Goal: Transaction & Acquisition: Purchase product/service

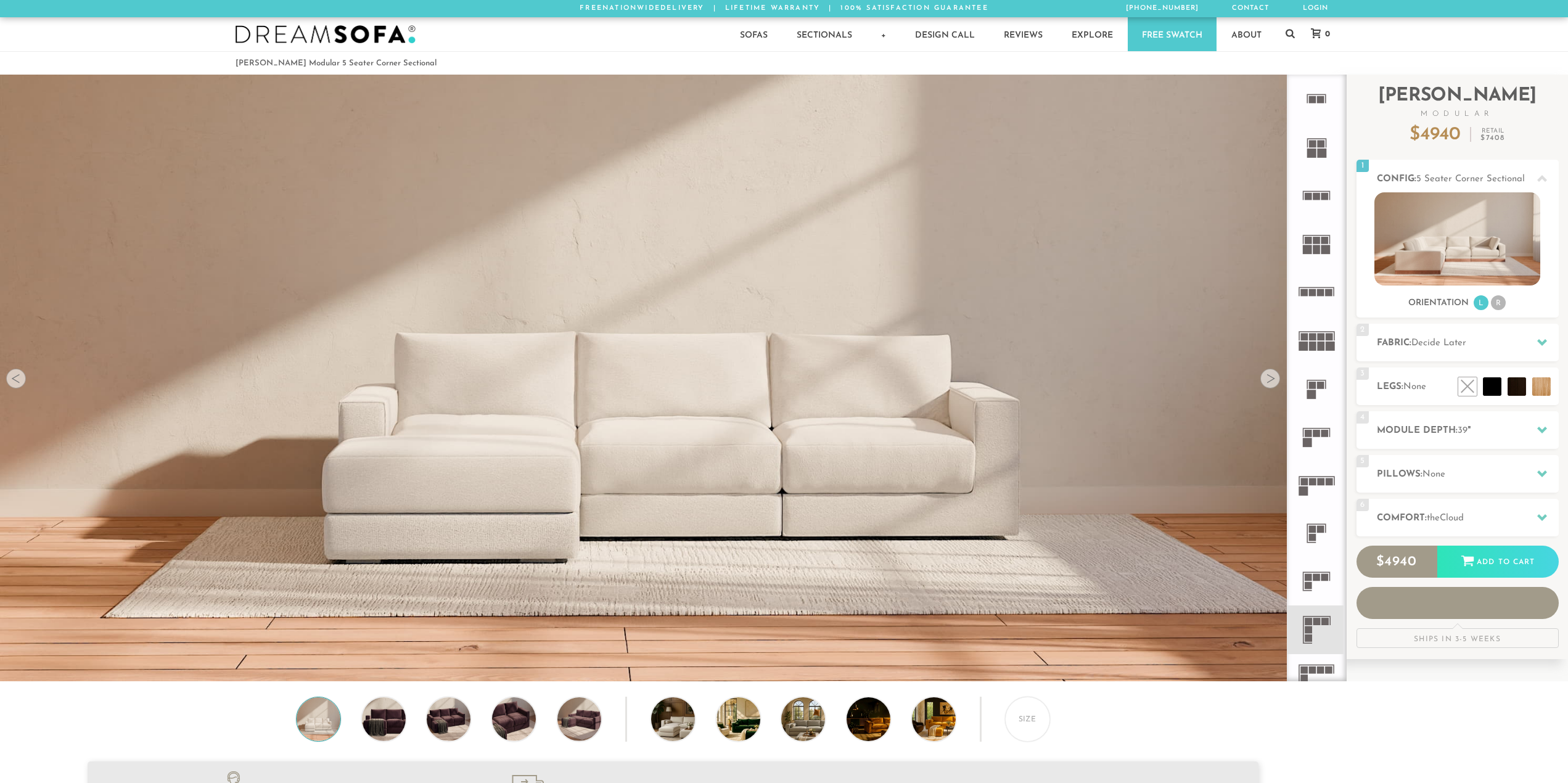
scroll to position [15732, 1559]
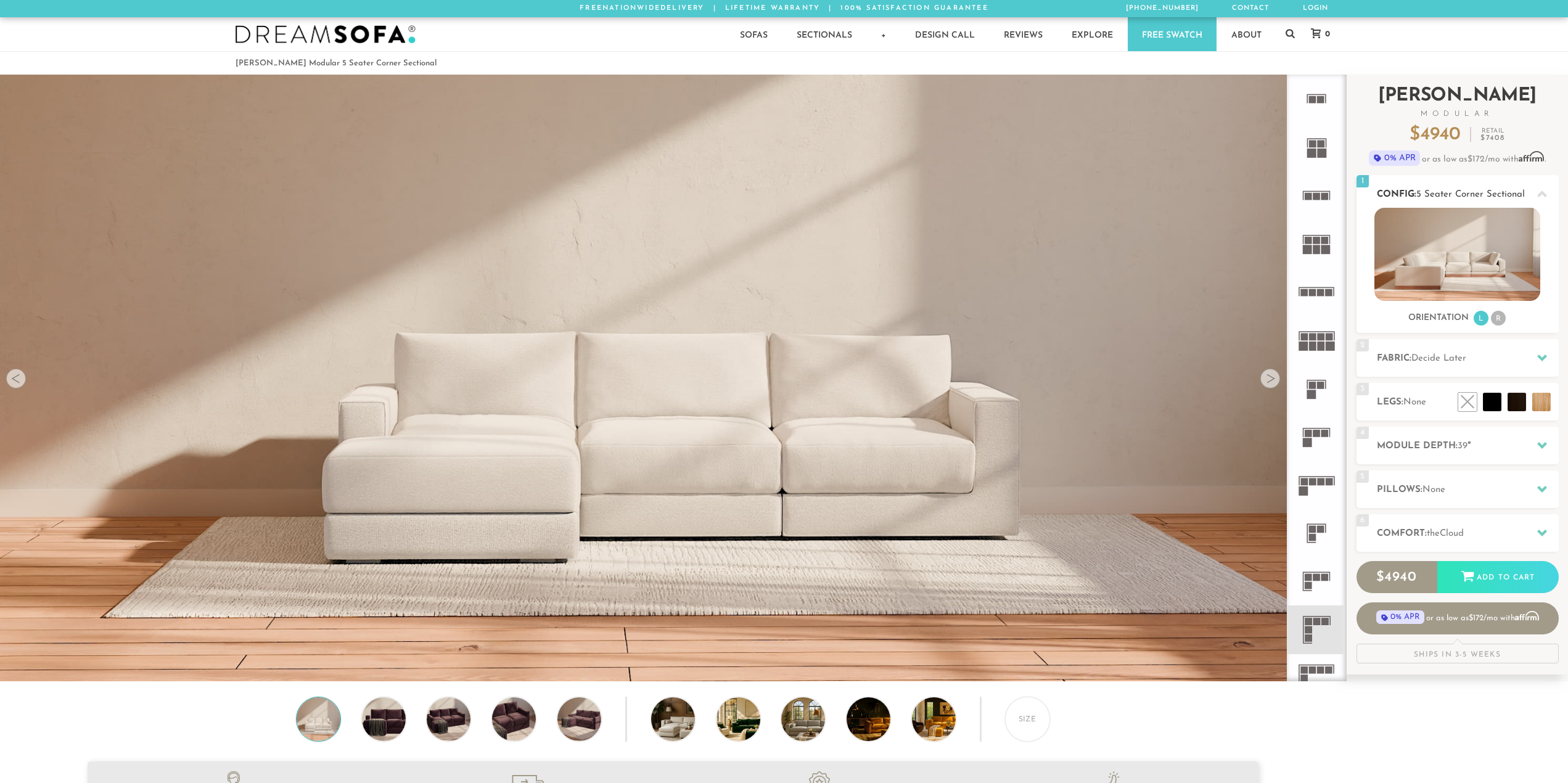
click at [1498, 315] on li "R" at bounding box center [1498, 318] width 15 height 15
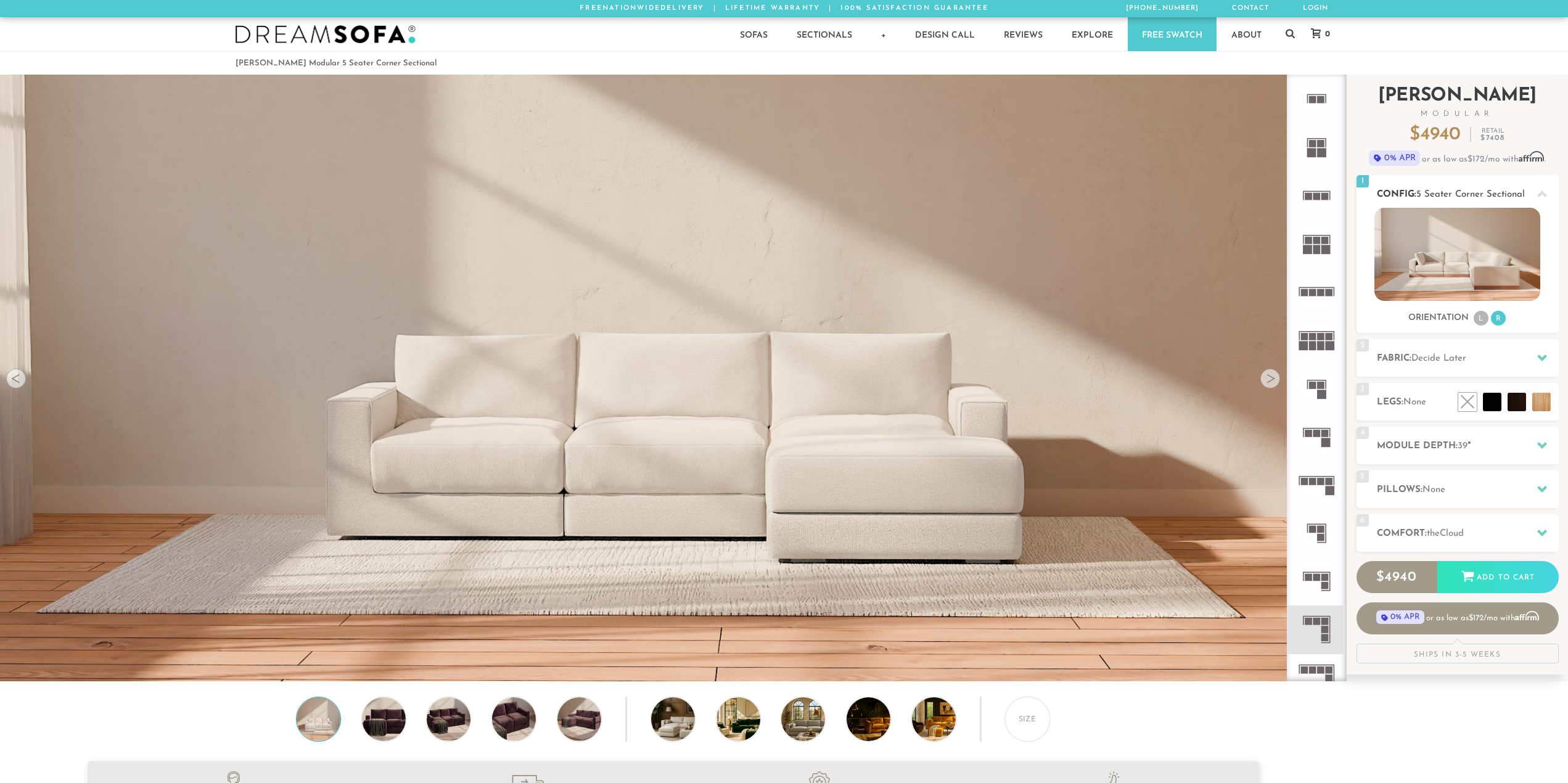
click at [1481, 316] on li "L" at bounding box center [1481, 318] width 15 height 15
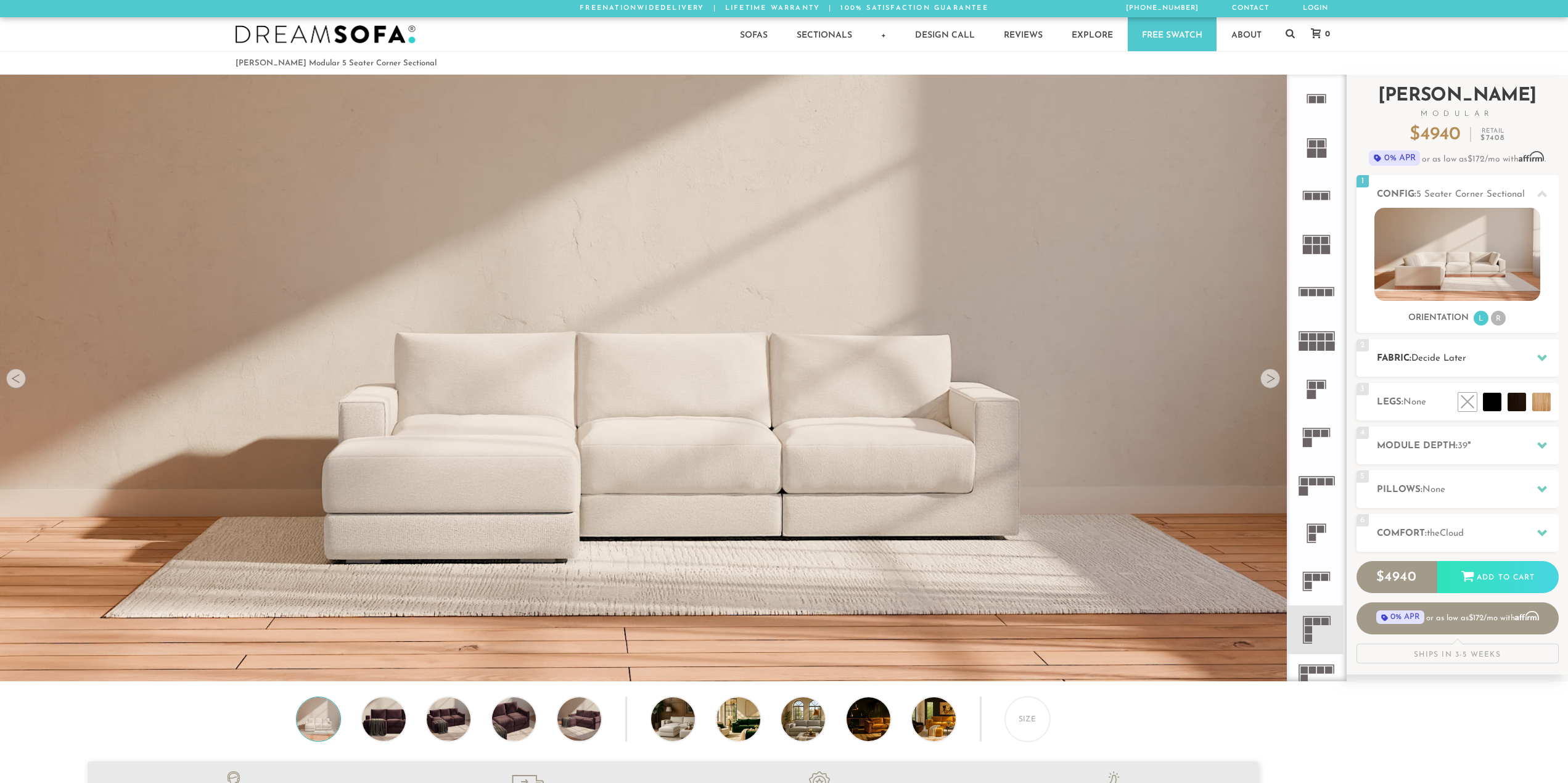
click at [1454, 360] on span "Decide Later" at bounding box center [1439, 359] width 55 height 9
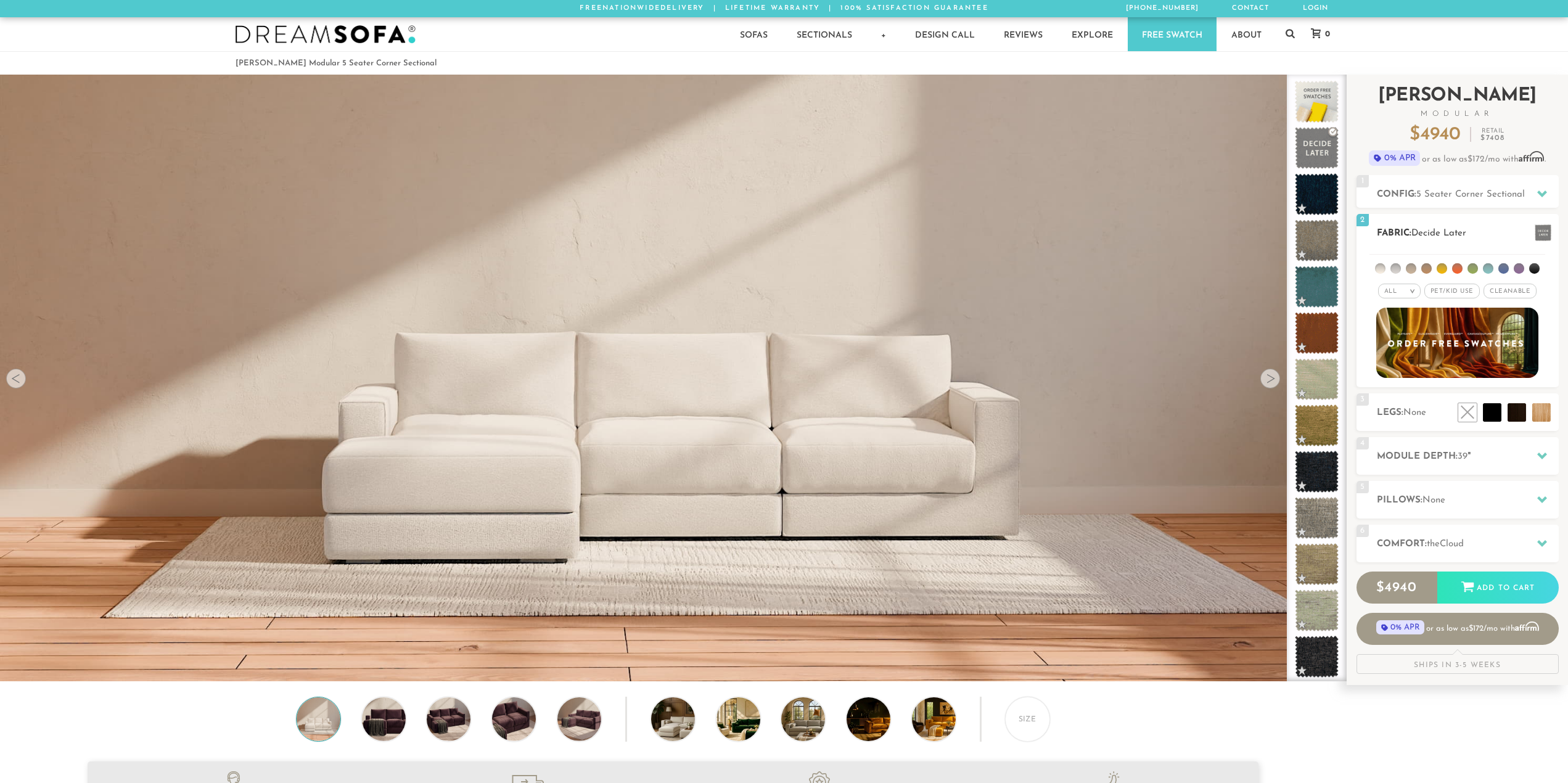
click at [1456, 293] on span "Pet/Kid Use x" at bounding box center [1452, 291] width 56 height 15
click at [1505, 270] on li at bounding box center [1503, 268] width 11 height 11
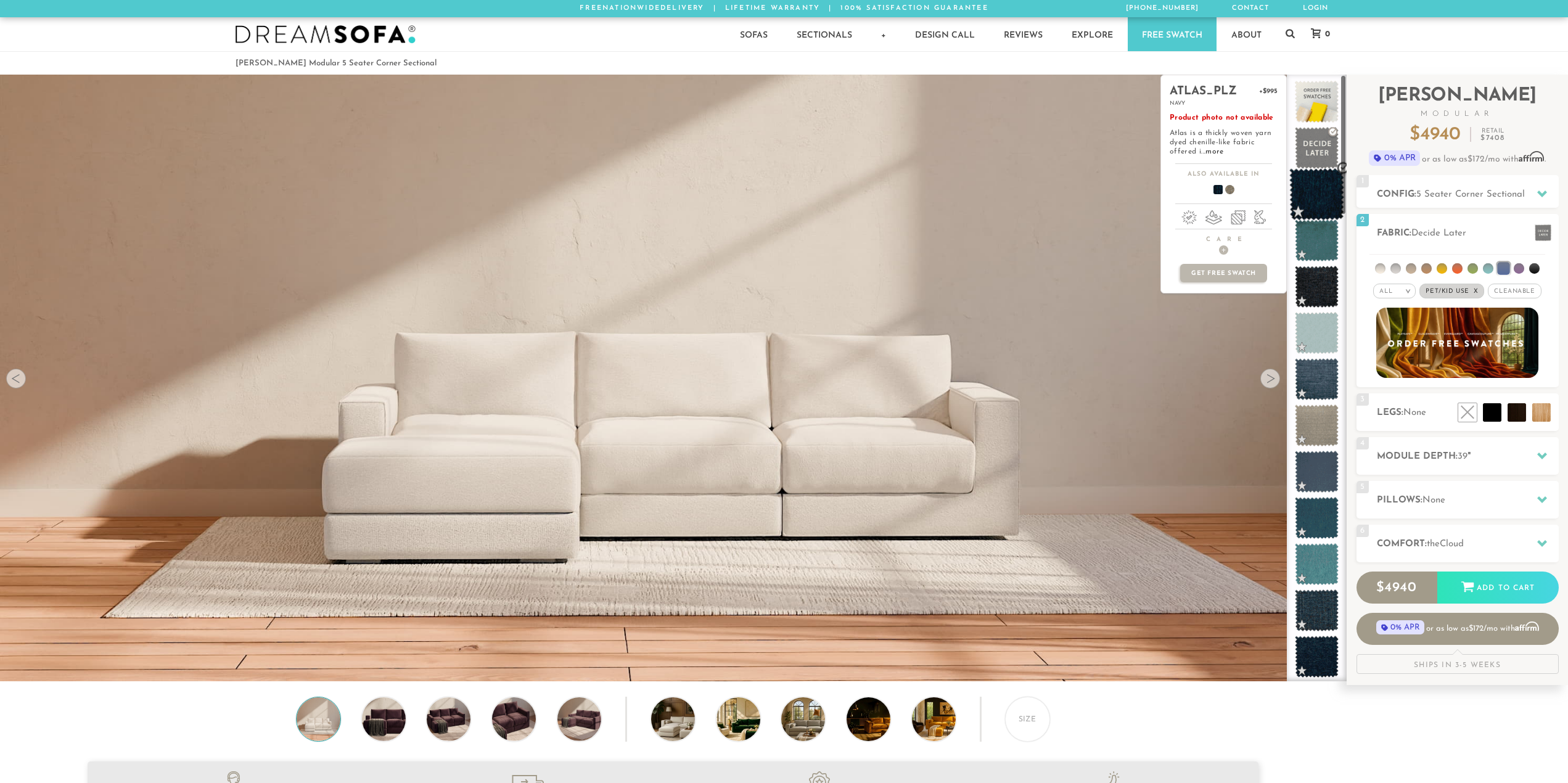
click at [1329, 191] on span at bounding box center [1317, 195] width 55 height 53
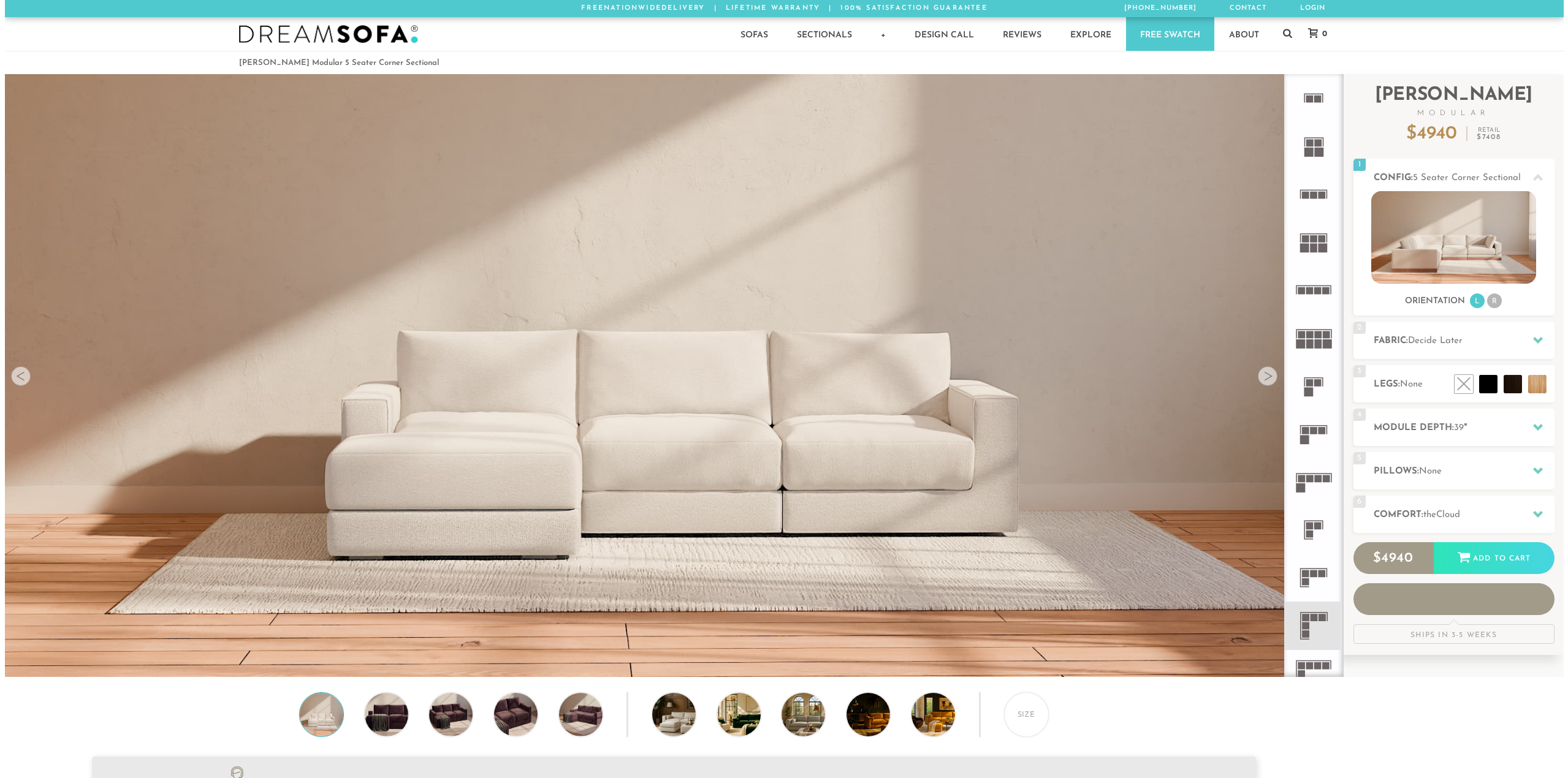
scroll to position [15632, 1549]
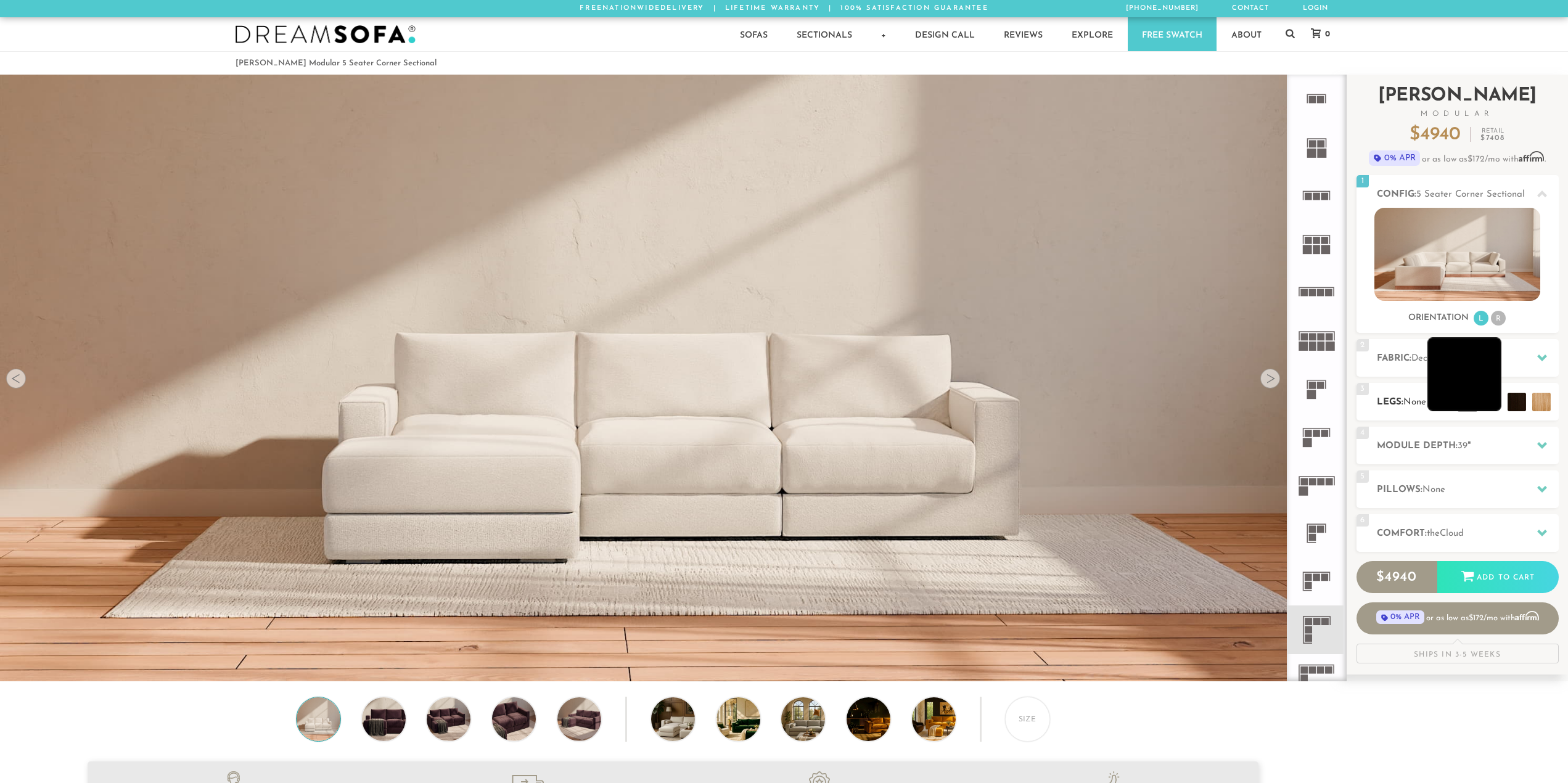
click at [1486, 405] on li at bounding box center [1465, 374] width 74 height 74
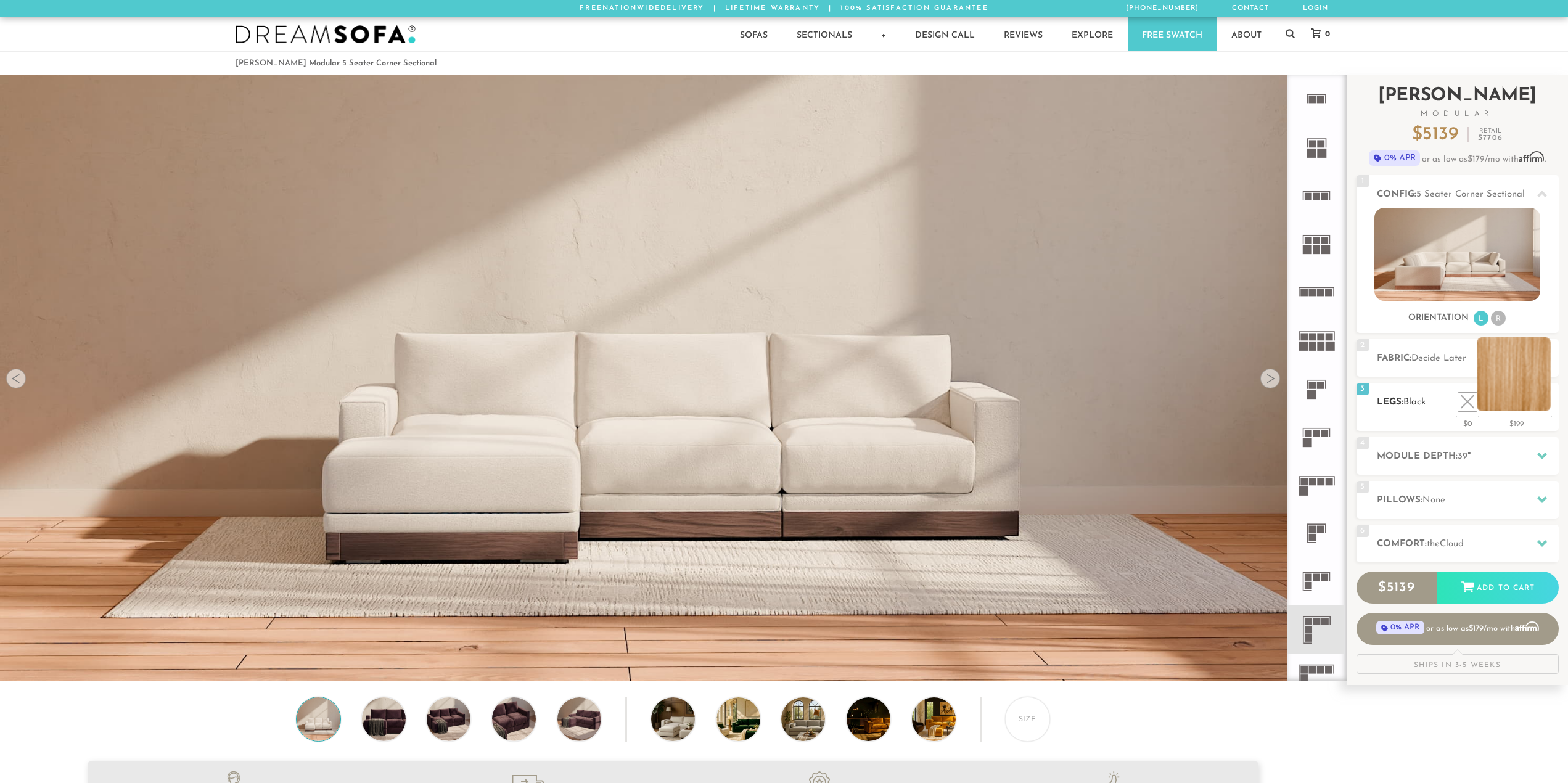
click at [1542, 404] on li at bounding box center [1514, 374] width 74 height 74
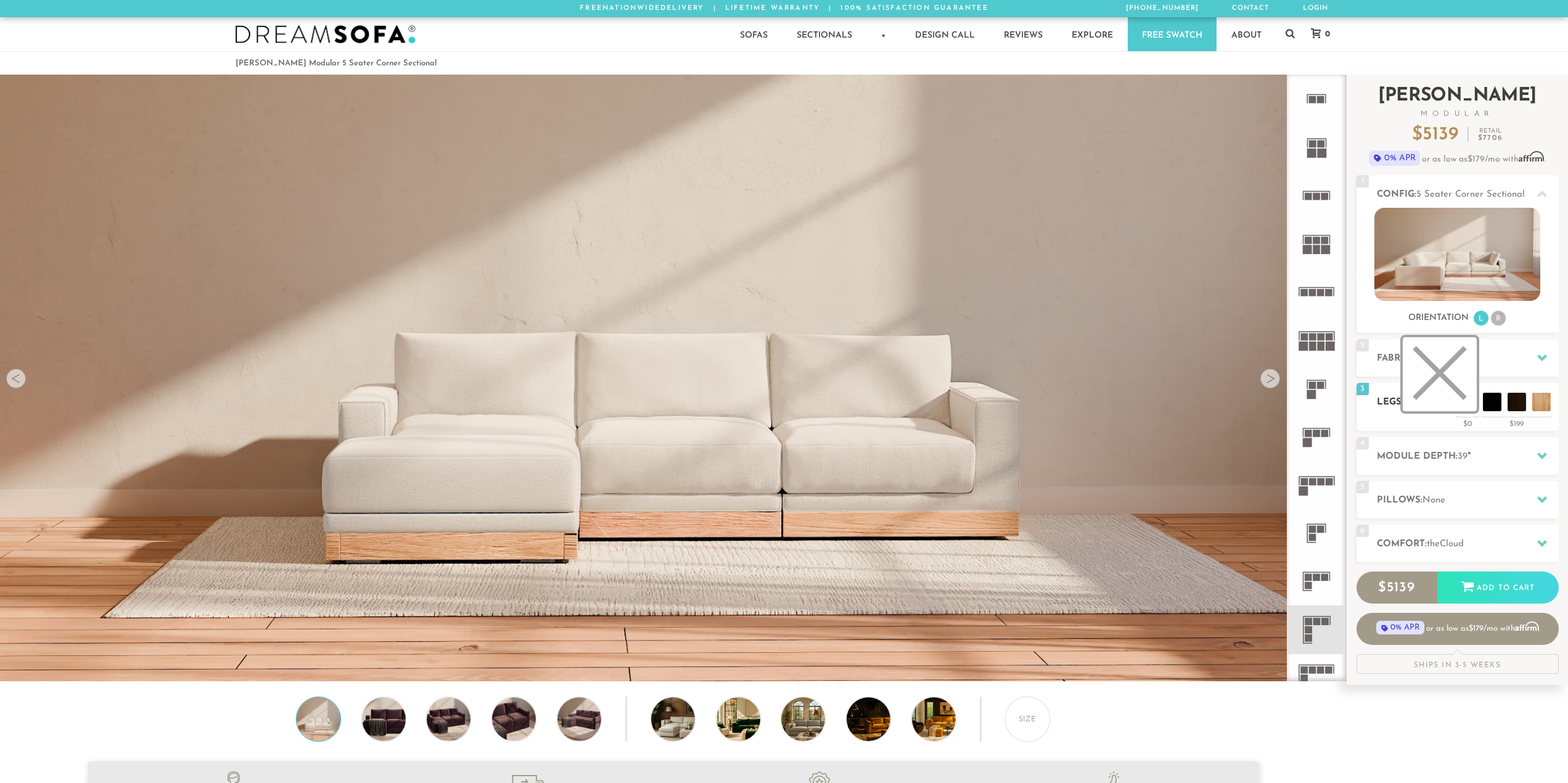
click at [1469, 404] on li at bounding box center [1440, 374] width 74 height 74
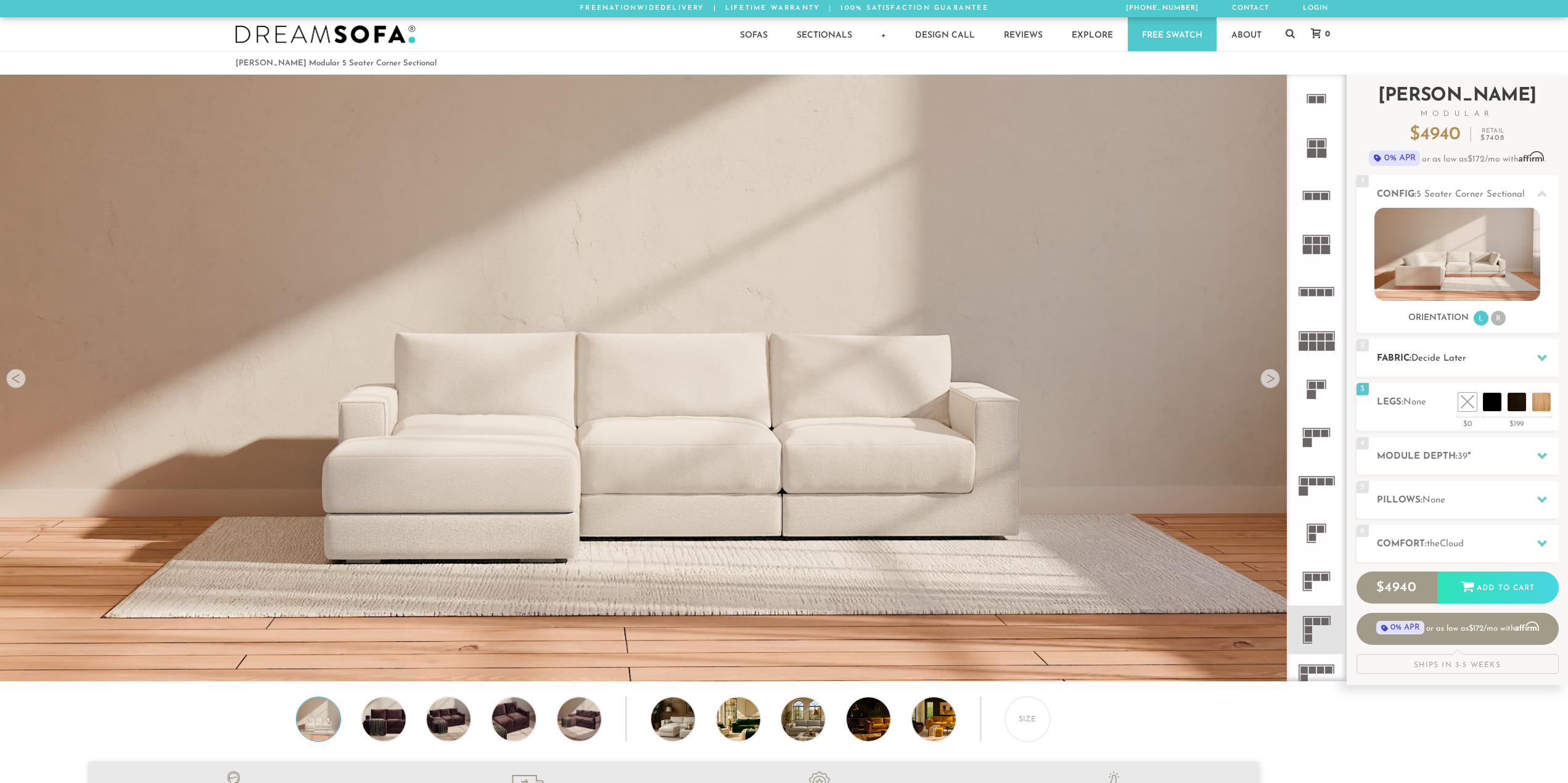
click at [1408, 357] on h2 "Fabric: Decide Later" at bounding box center [1468, 359] width 182 height 14
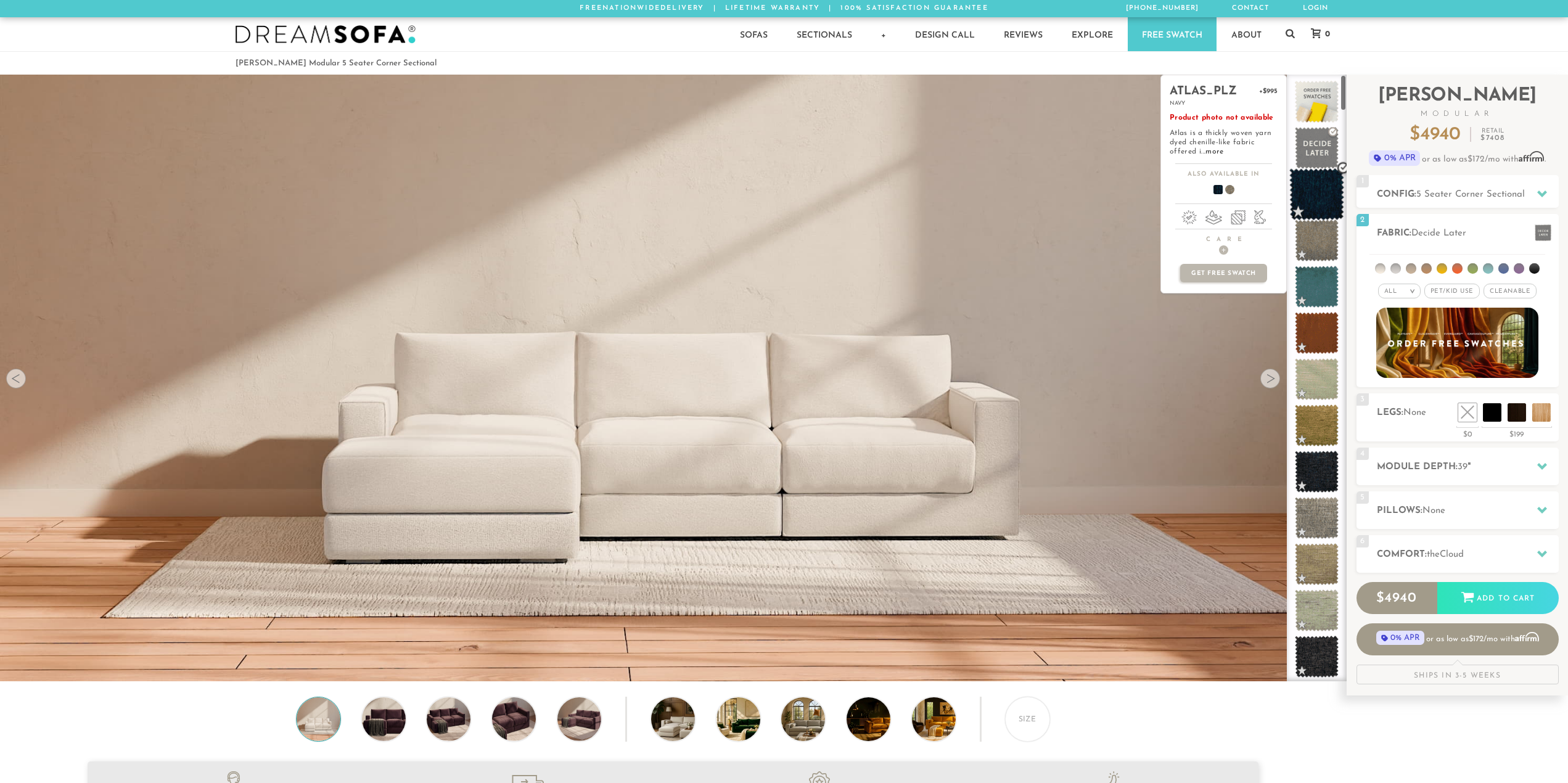
click at [1315, 196] on span at bounding box center [1317, 195] width 55 height 53
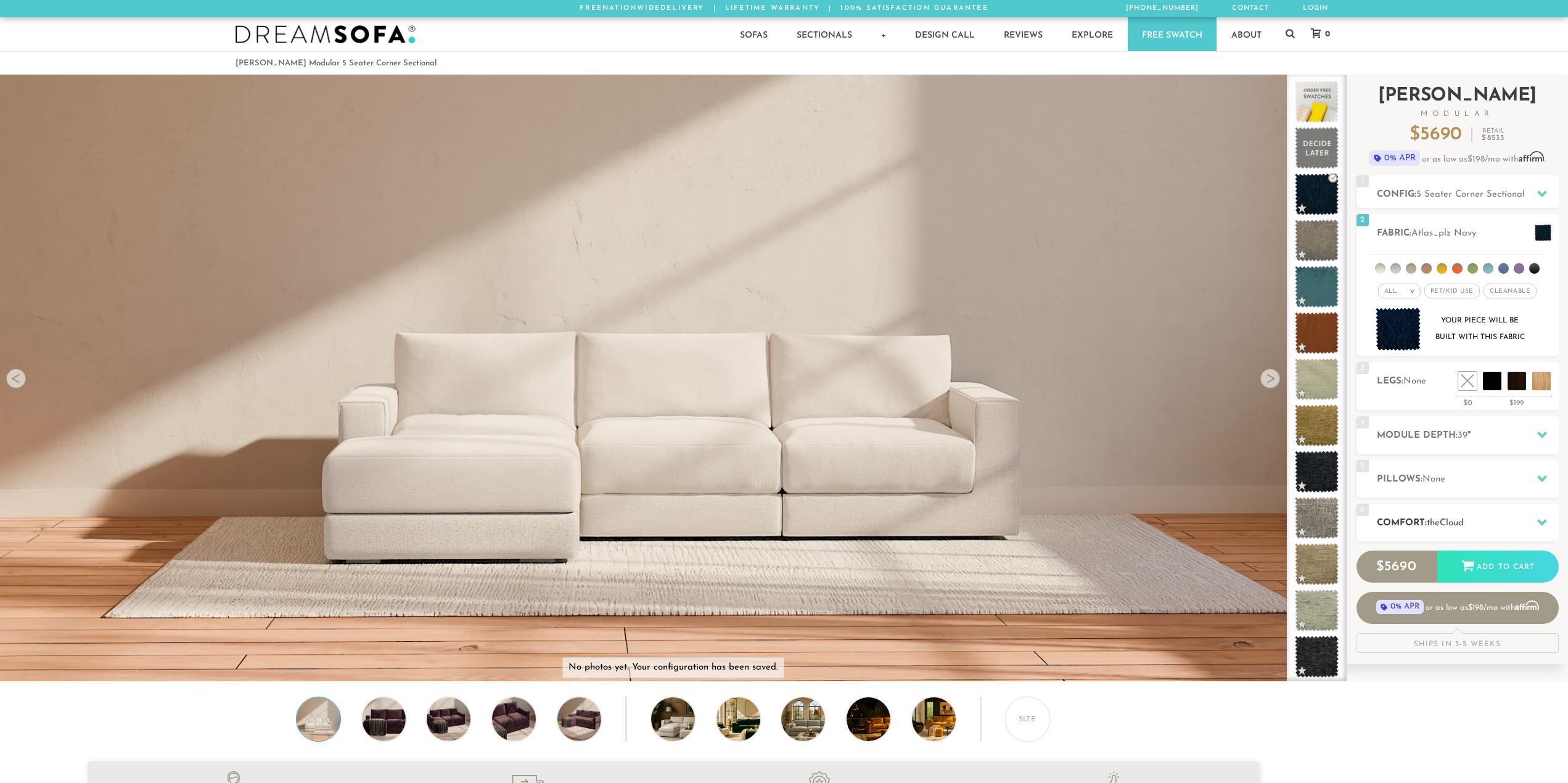
click at [1445, 525] on span "Cloud" at bounding box center [1452, 523] width 24 height 9
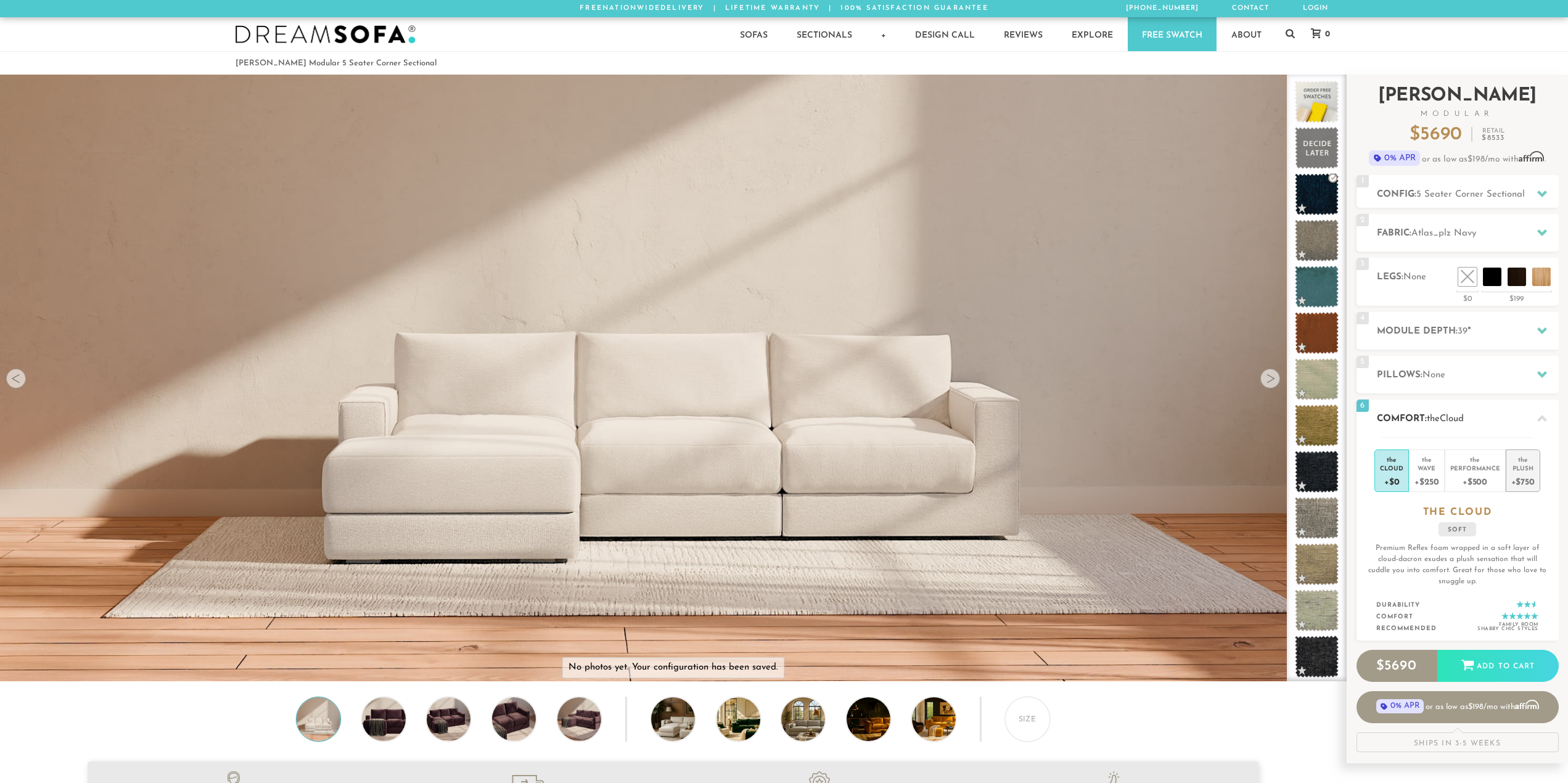
click at [1523, 461] on div "the" at bounding box center [1523, 458] width 23 height 13
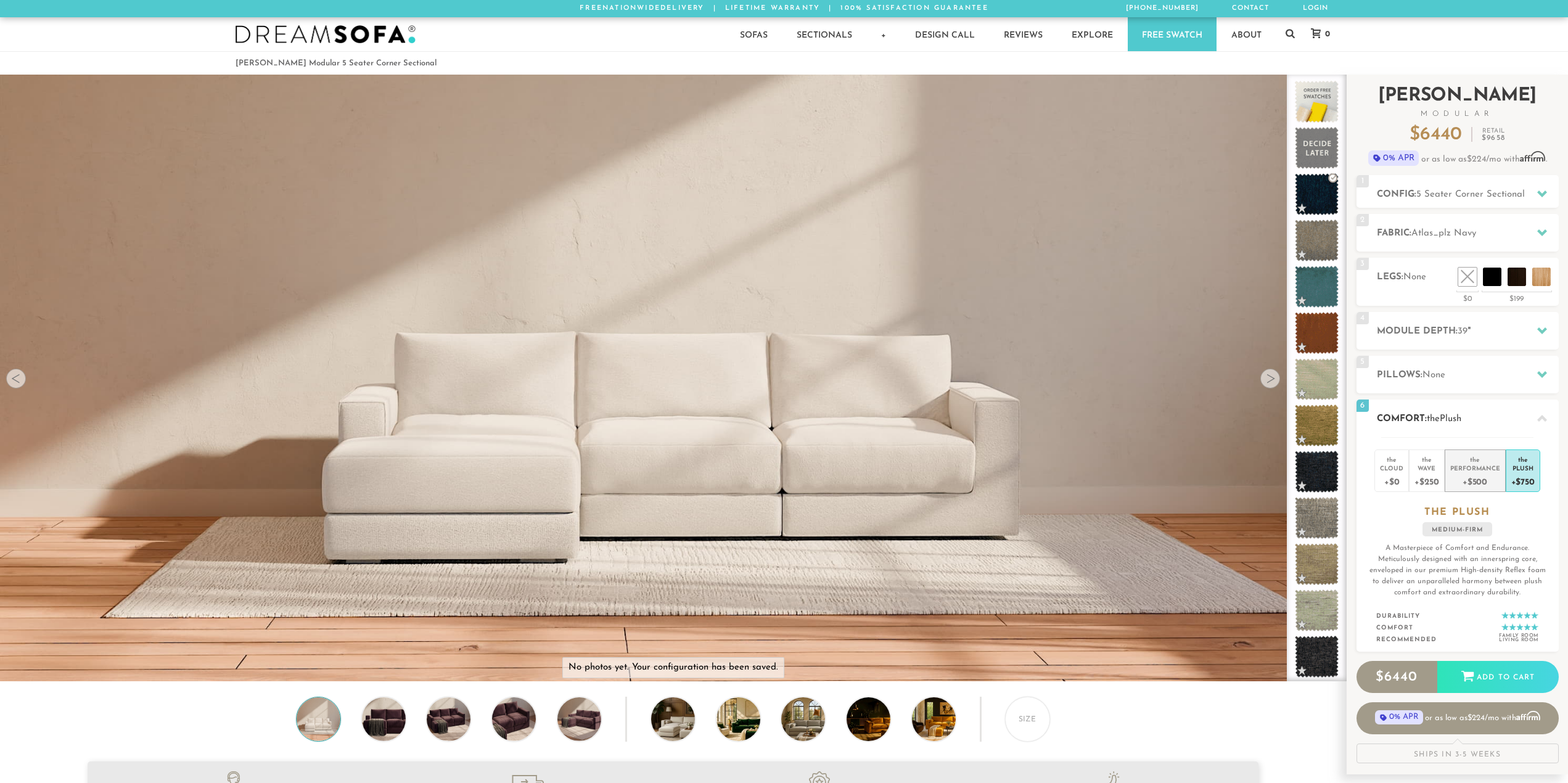
click at [1493, 470] on div "Performance" at bounding box center [1475, 468] width 50 height 9
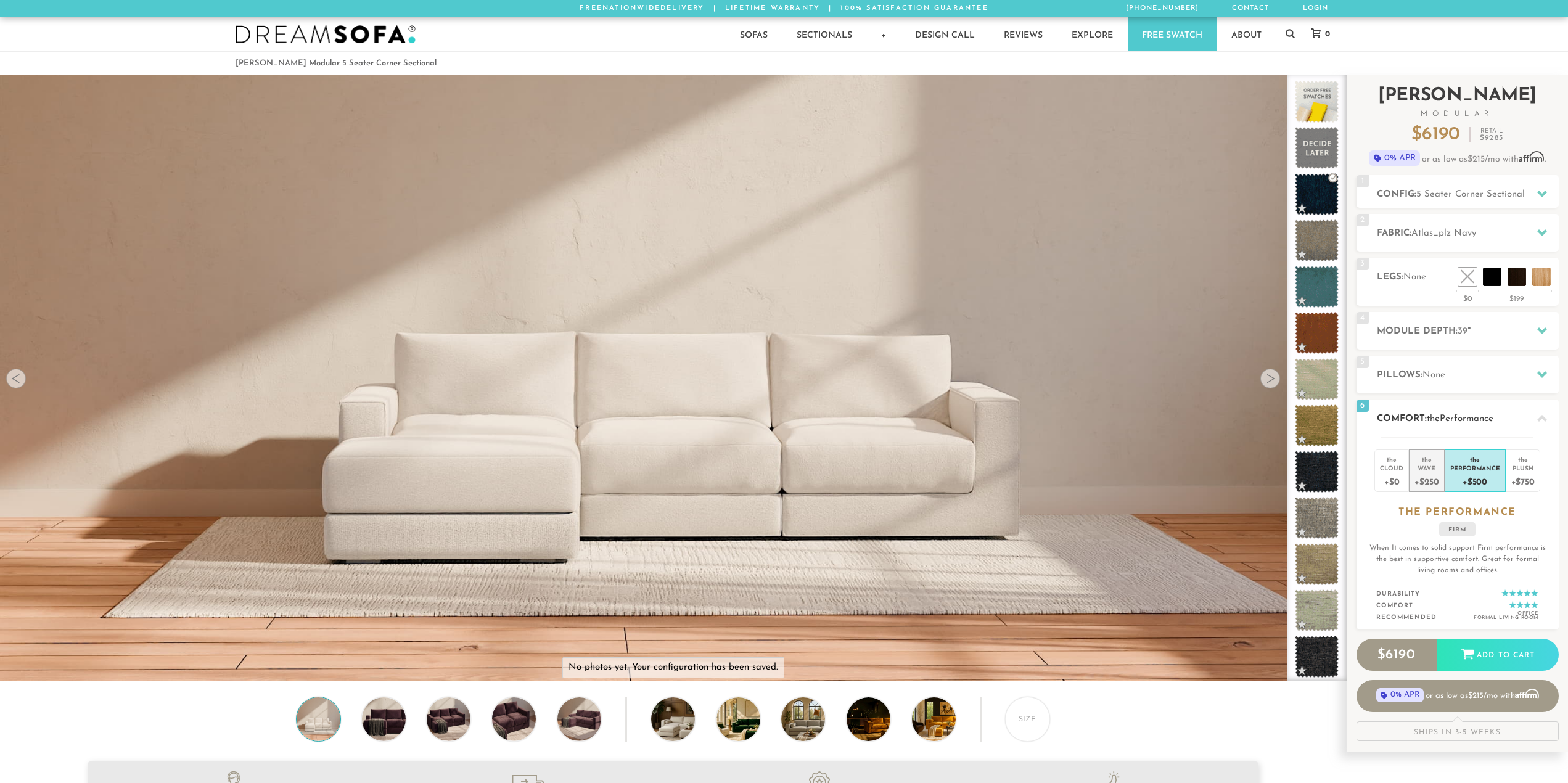
click at [1422, 470] on div "Wave" at bounding box center [1426, 468] width 24 height 9
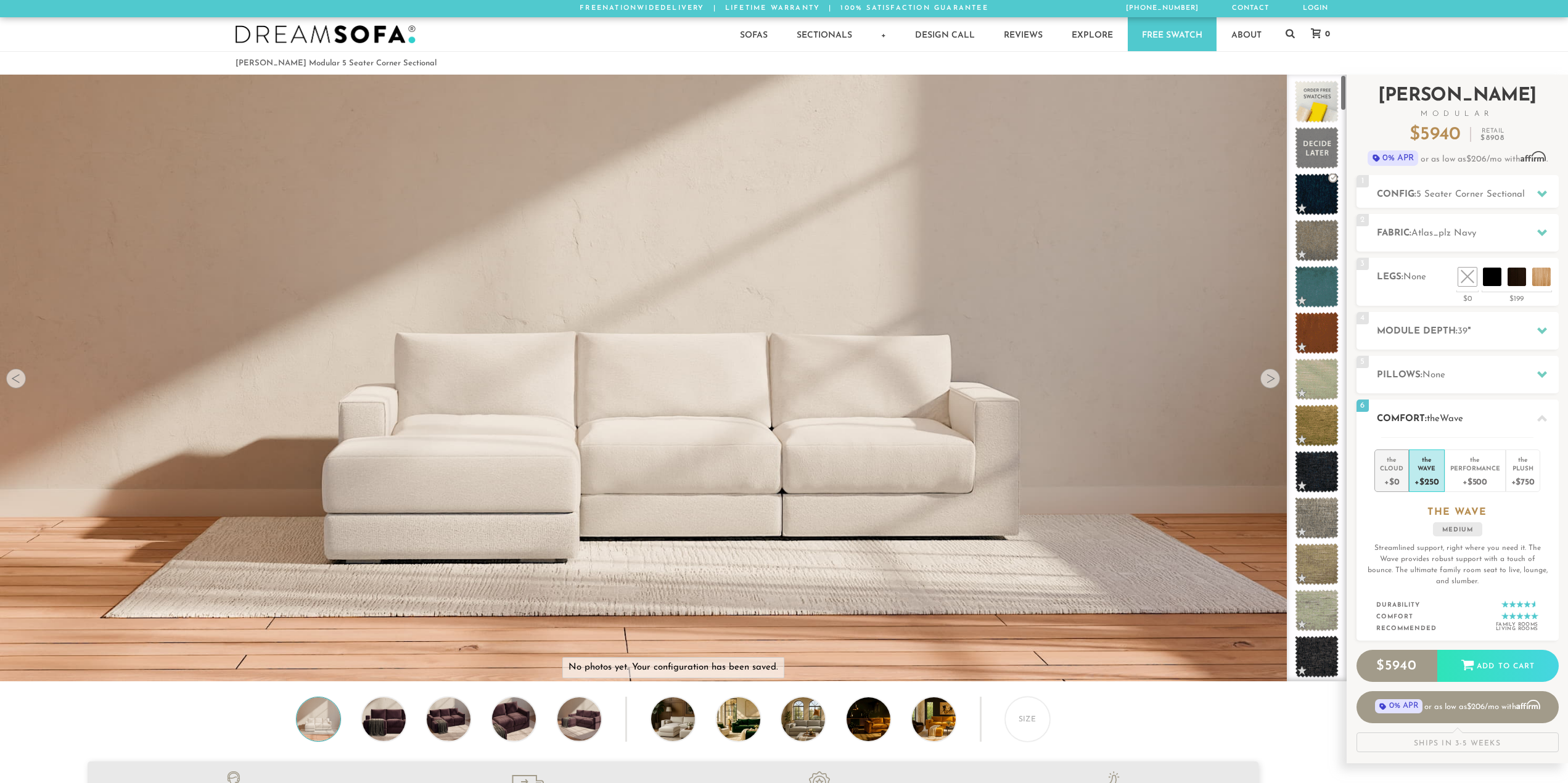
click at [1387, 471] on div "Cloud" at bounding box center [1391, 468] width 23 height 9
click at [1419, 468] on div "Wave" at bounding box center [1426, 468] width 24 height 9
click at [1472, 482] on div "+$500" at bounding box center [1475, 481] width 50 height 18
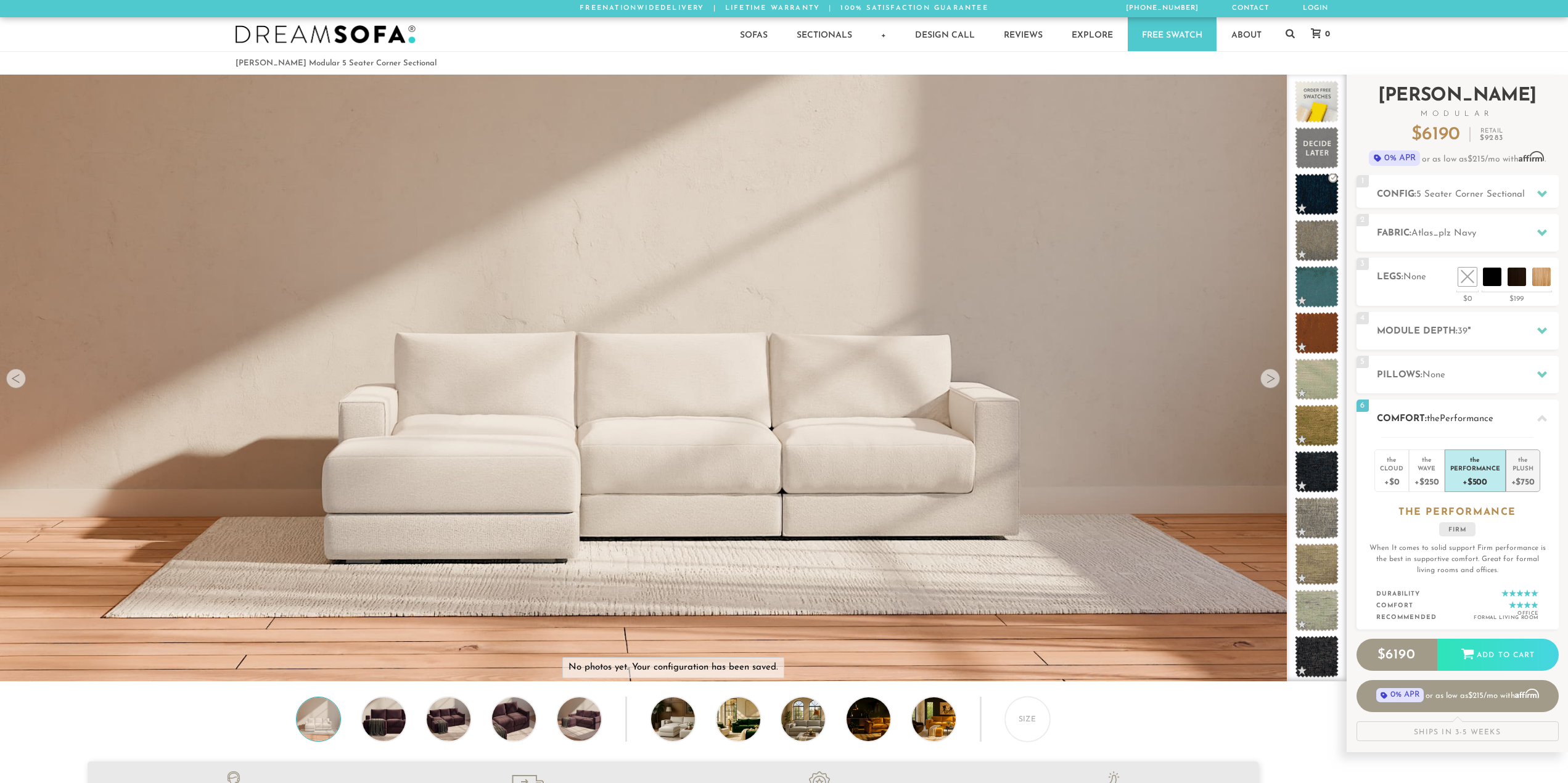
click at [1526, 473] on div "+$750" at bounding box center [1523, 481] width 23 height 18
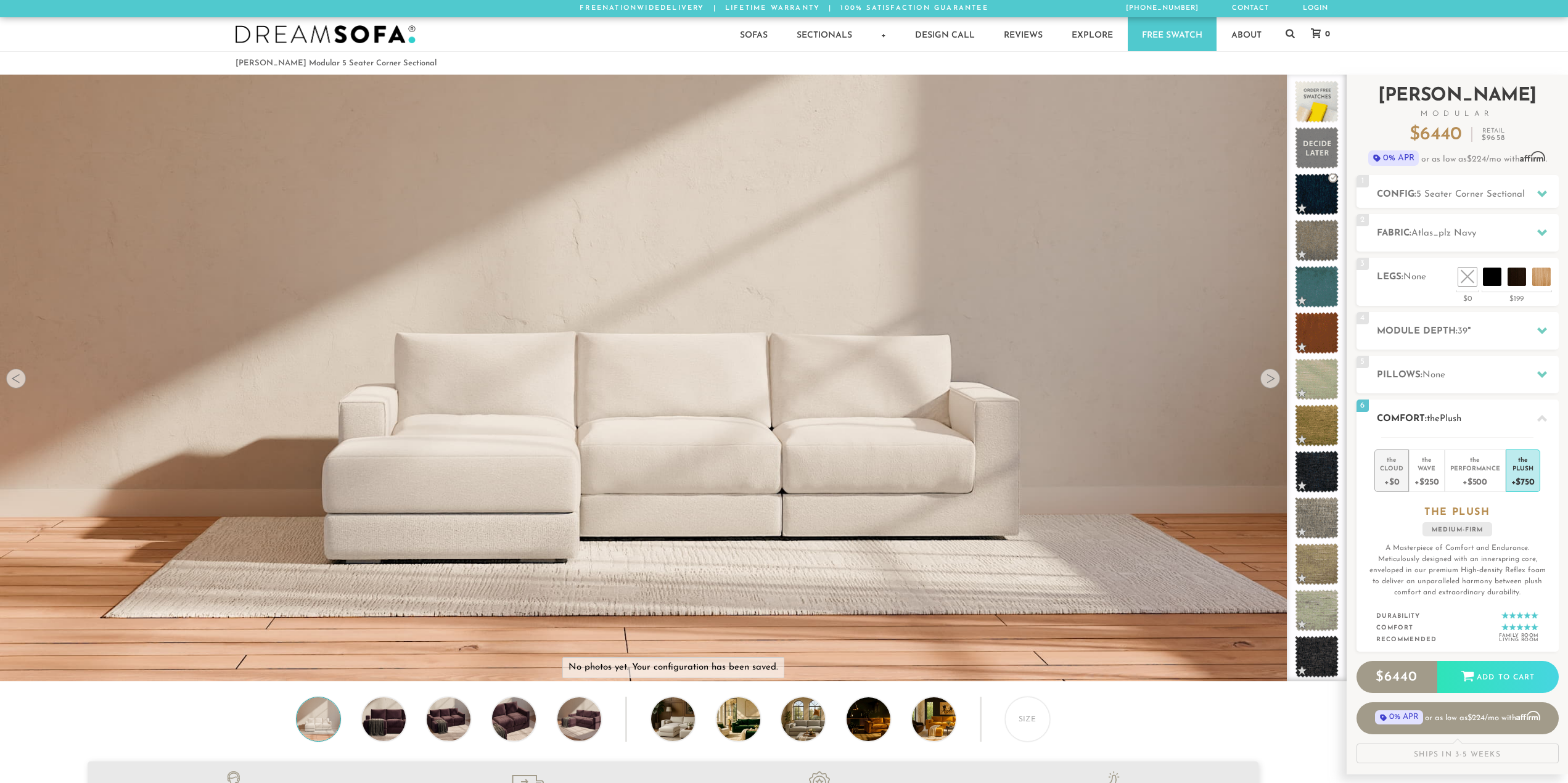
click at [1401, 480] on div "+$0" at bounding box center [1391, 481] width 23 height 18
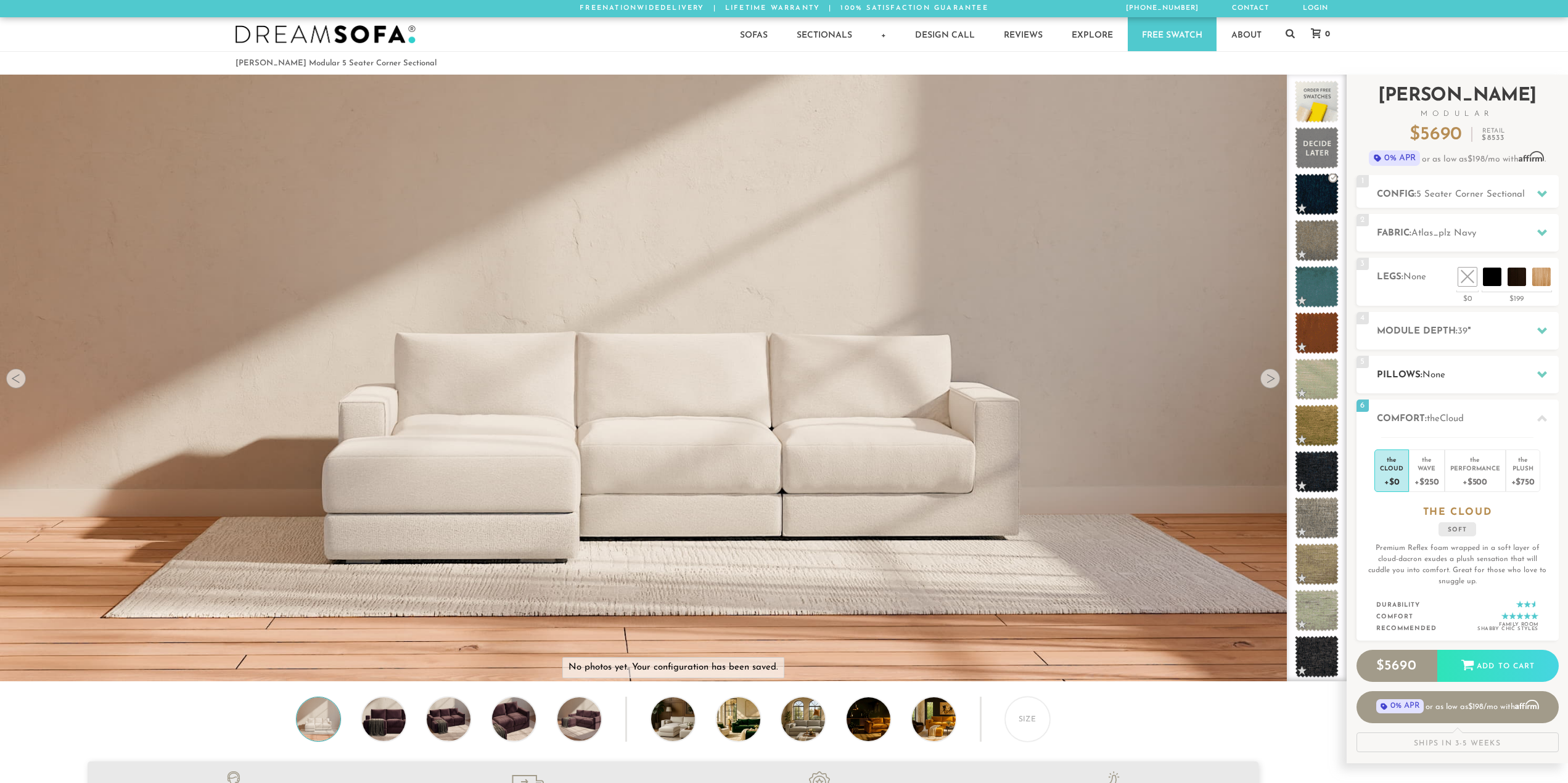
click at [1418, 373] on h2 "Pillows: None" at bounding box center [1468, 375] width 182 height 14
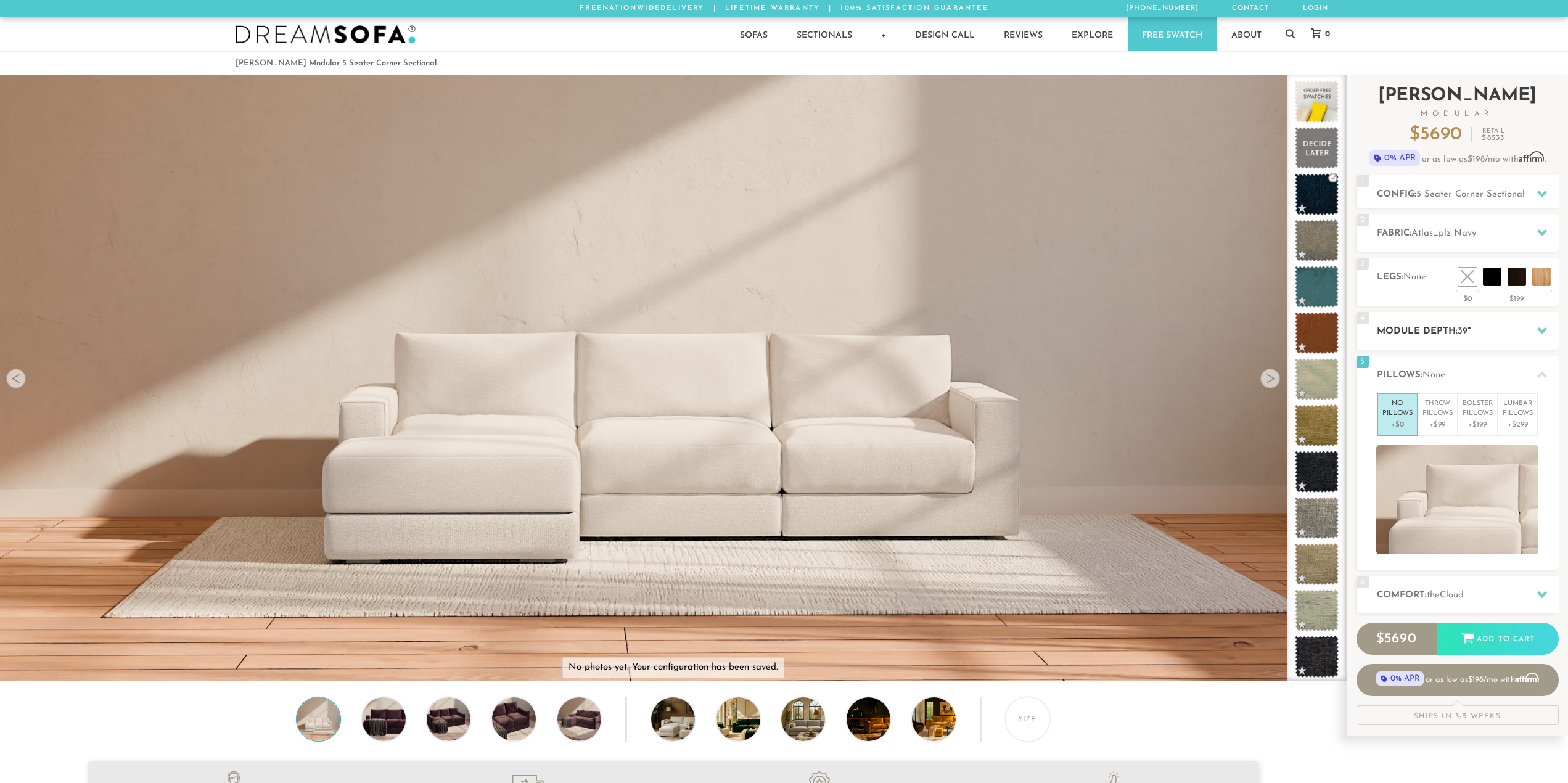
click at [1428, 318] on div "4 Module Depth: 39 "" at bounding box center [1458, 331] width 203 height 38
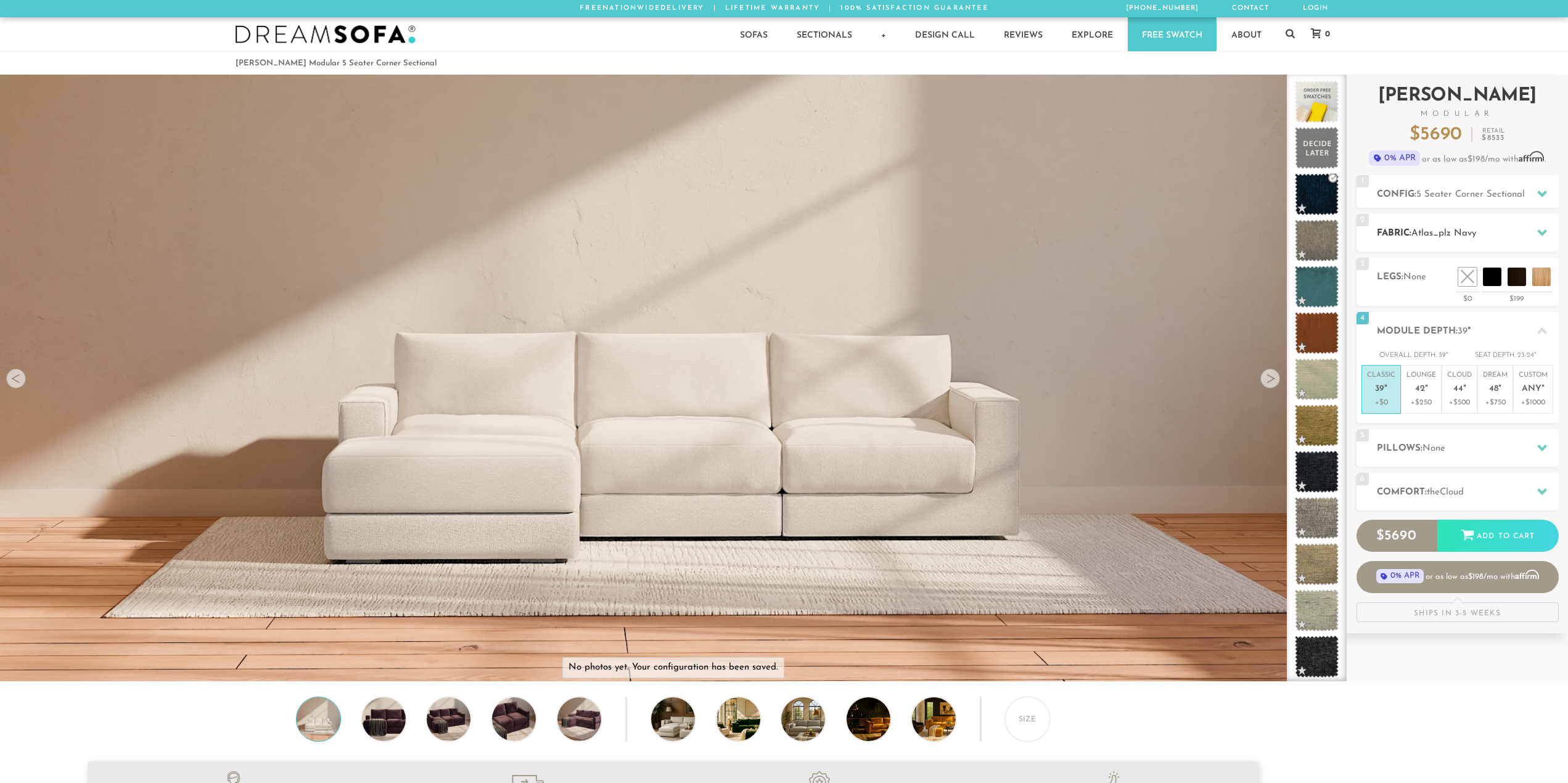
click at [1418, 238] on span "Atlas_plz Navy" at bounding box center [1443, 233] width 65 height 9
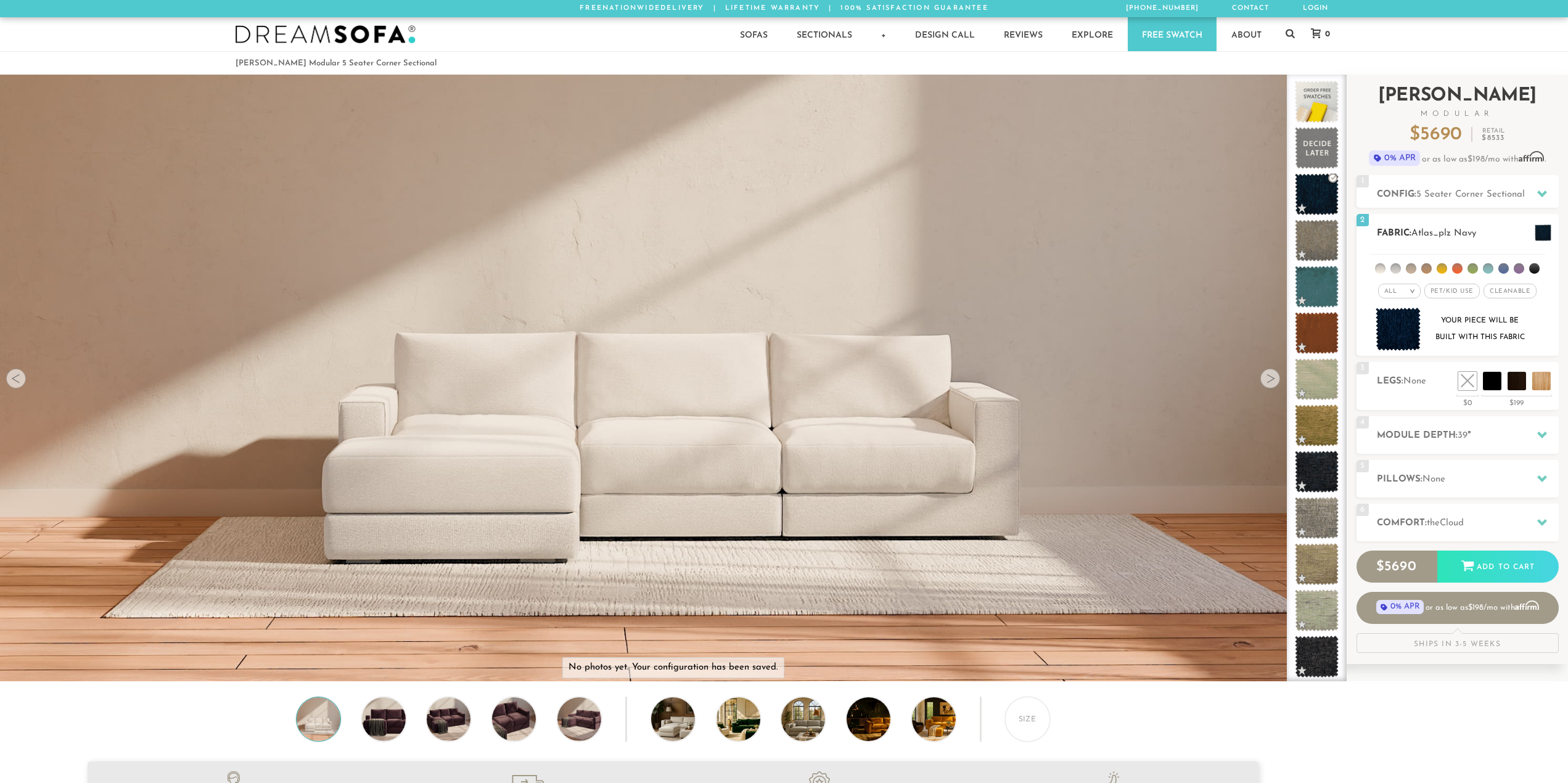
click at [1446, 295] on span "Pet/Kid Use x" at bounding box center [1452, 291] width 56 height 15
click at [1402, 336] on img at bounding box center [1398, 330] width 46 height 44
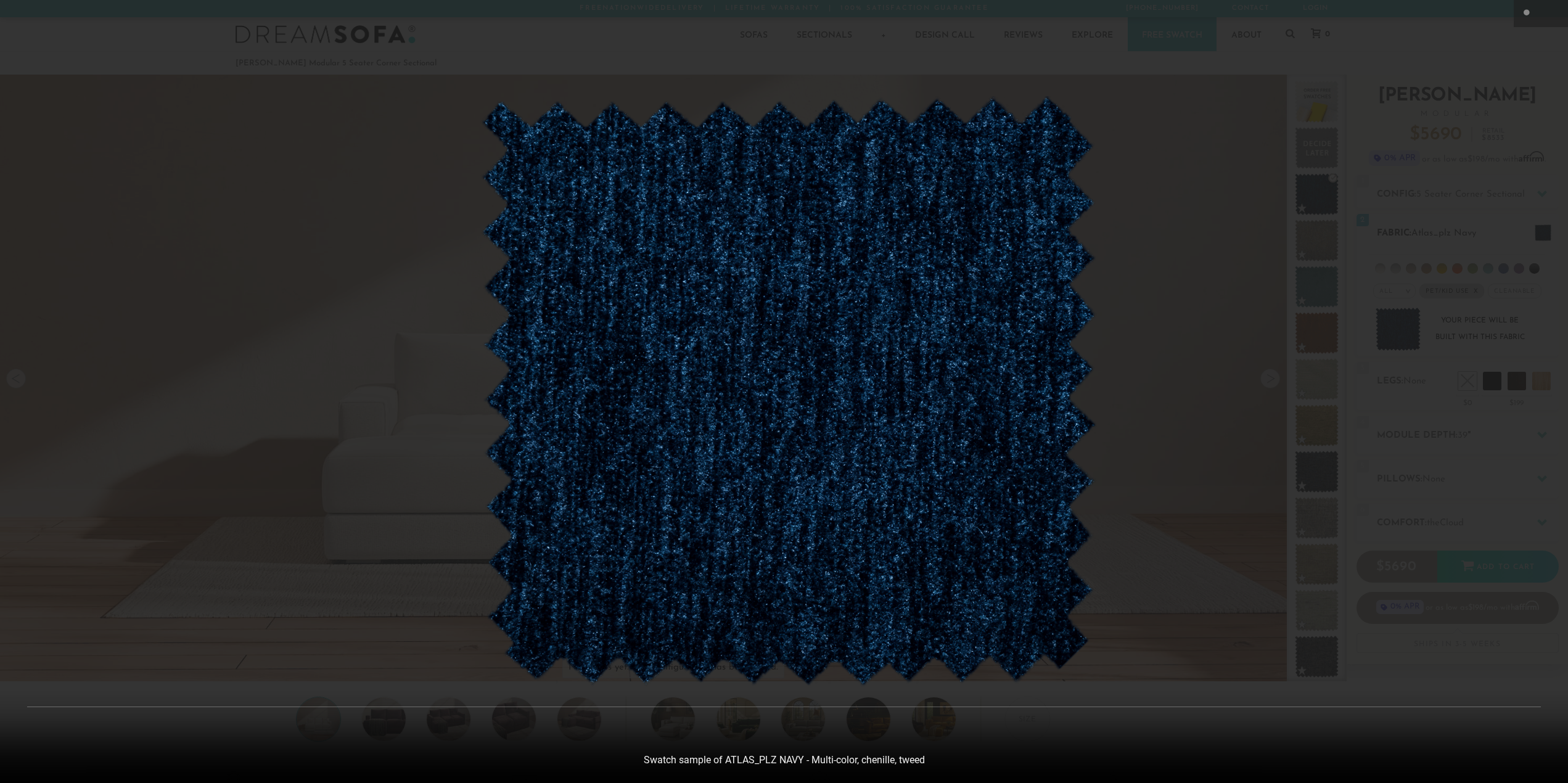
scroll to position [15750, 1568]
click at [1402, 335] on div at bounding box center [789, 391] width 1577 height 783
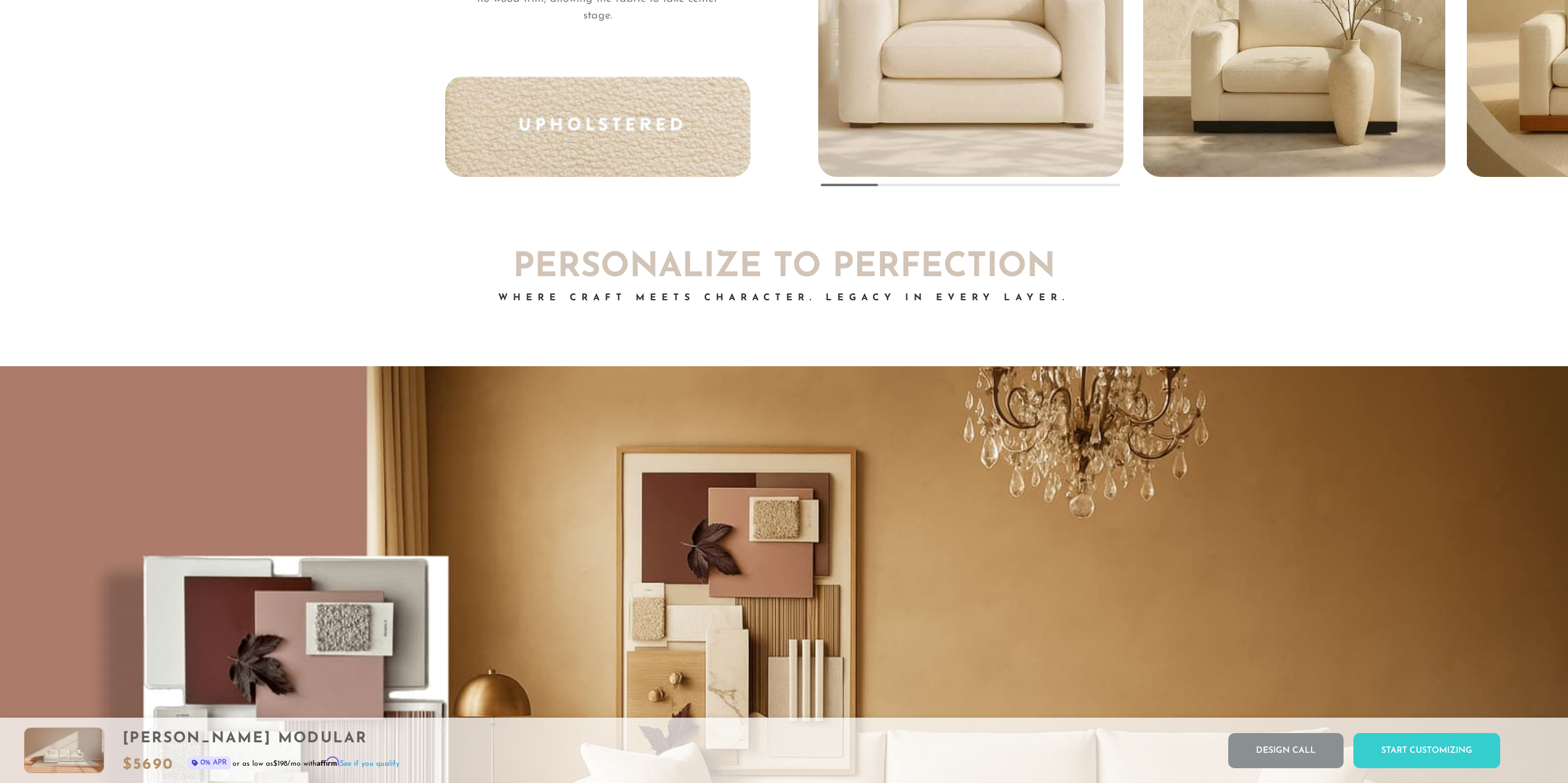
scroll to position [10887, 0]
